Goal: Complete application form: Complete application form

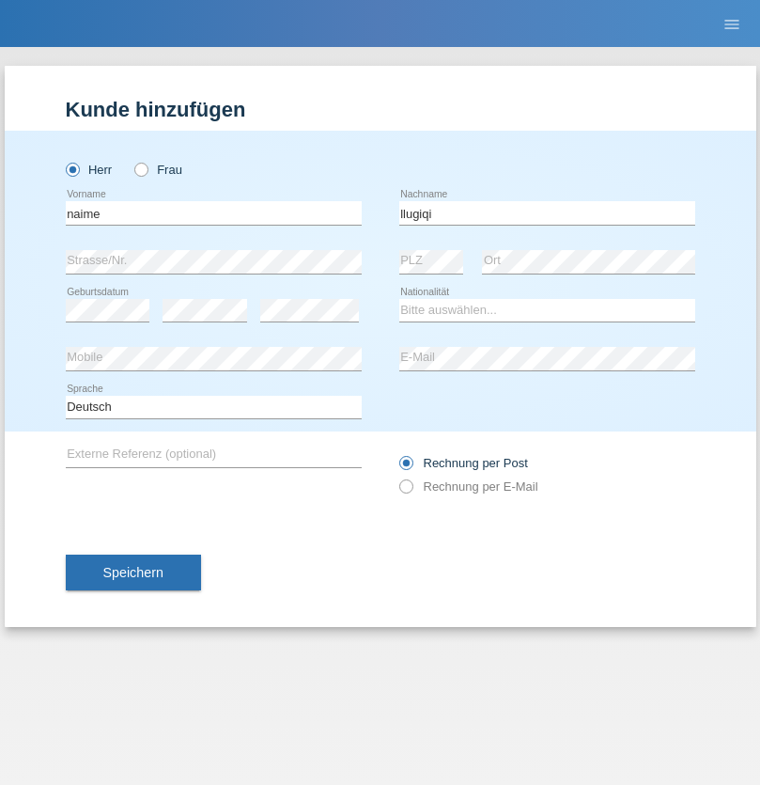
type input "llugiqi"
select select "CH"
radio input "true"
click at [213, 212] on input "text" at bounding box center [214, 212] width 296 height 23
type input "Shaban"
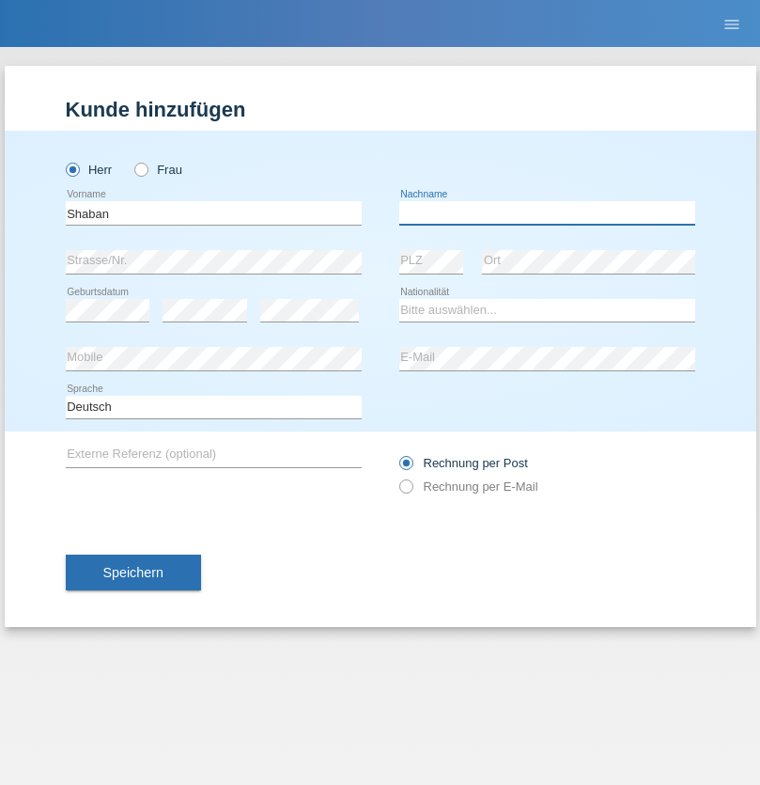
click at [547, 212] on input "text" at bounding box center [547, 212] width 296 height 23
type input "llugiqi"
select select "CH"
radio input "true"
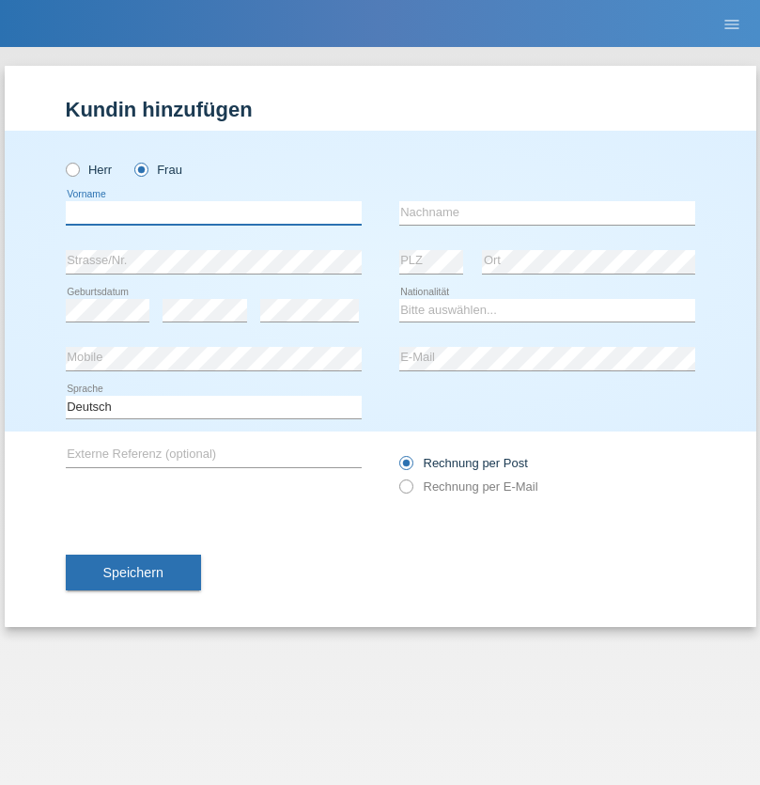
click at [213, 212] on input "text" at bounding box center [214, 212] width 296 height 23
type input "Silvia"
click at [547, 212] on input "text" at bounding box center [547, 212] width 296 height 23
type input "Patera"
select select "CH"
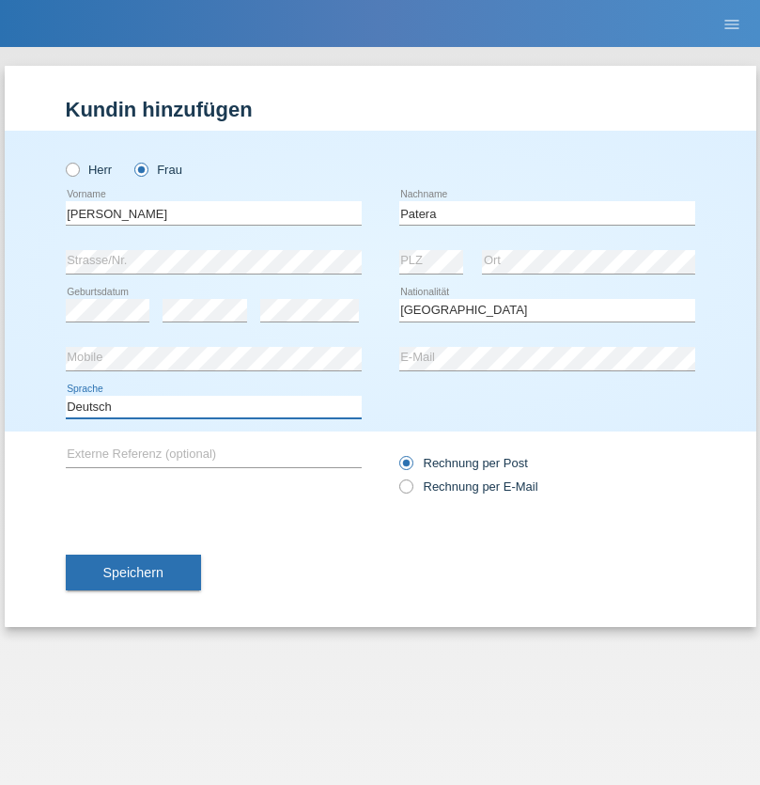
select select "en"
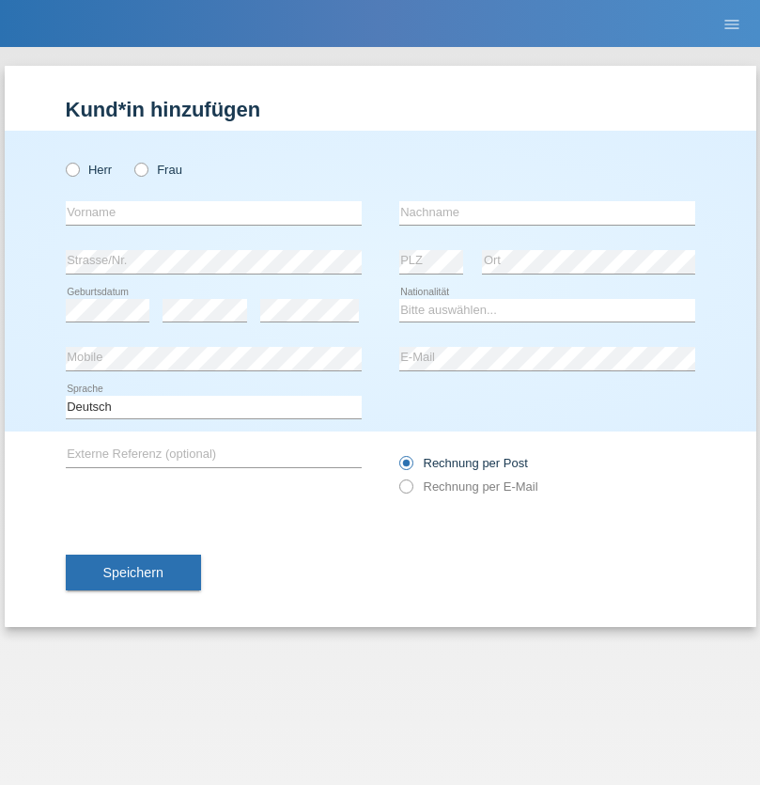
radio input "true"
click at [213, 212] on input "text" at bounding box center [214, 212] width 296 height 23
type input "Omar"
click at [547, 212] on input "text" at bounding box center [547, 212] width 296 height 23
type input "Sakhi"
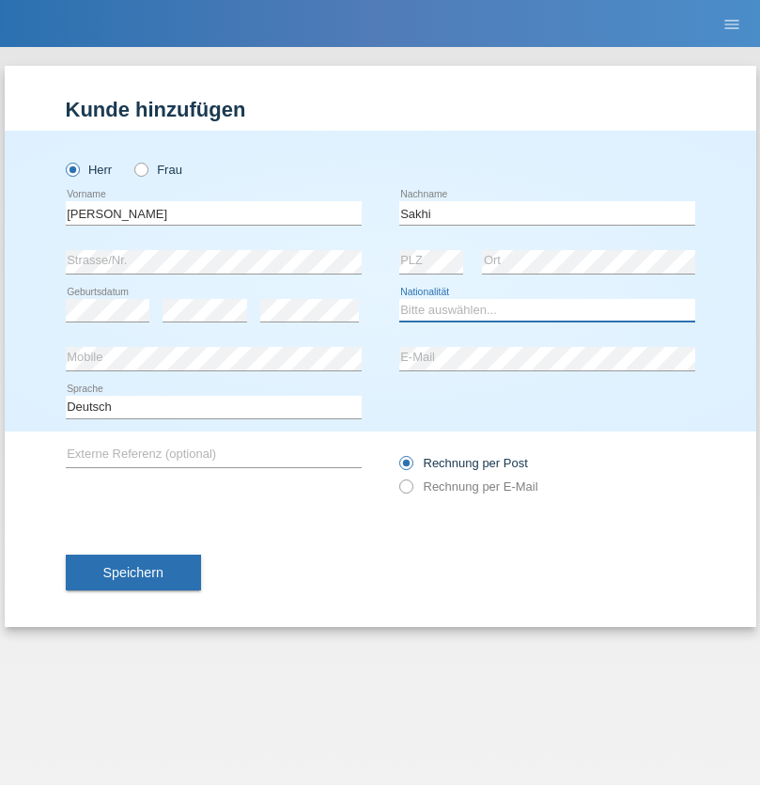
select select "IT"
select select "C"
select select "24"
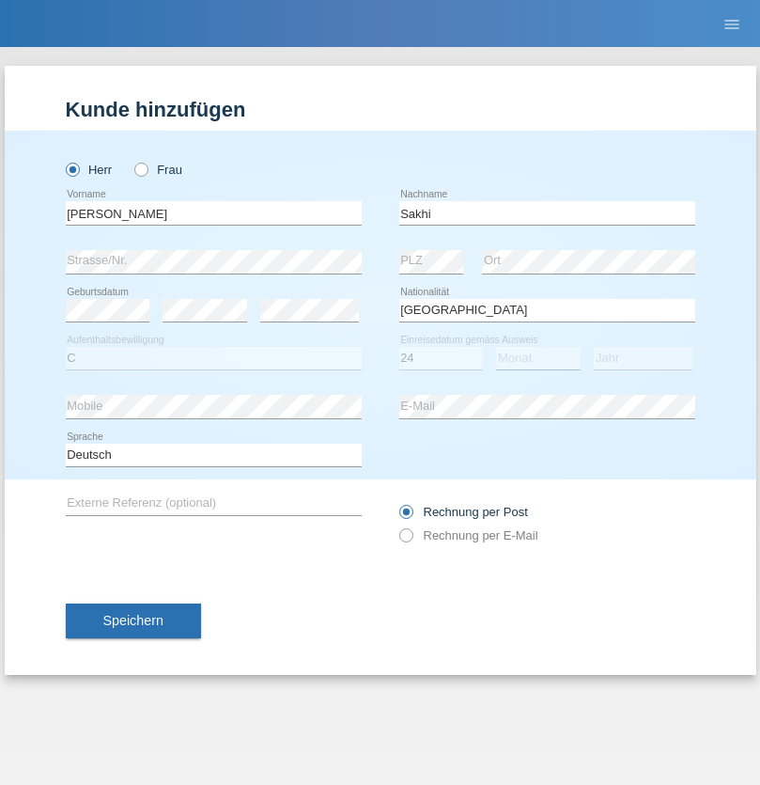
select select "10"
select select "2021"
